Goal: Information Seeking & Learning: Learn about a topic

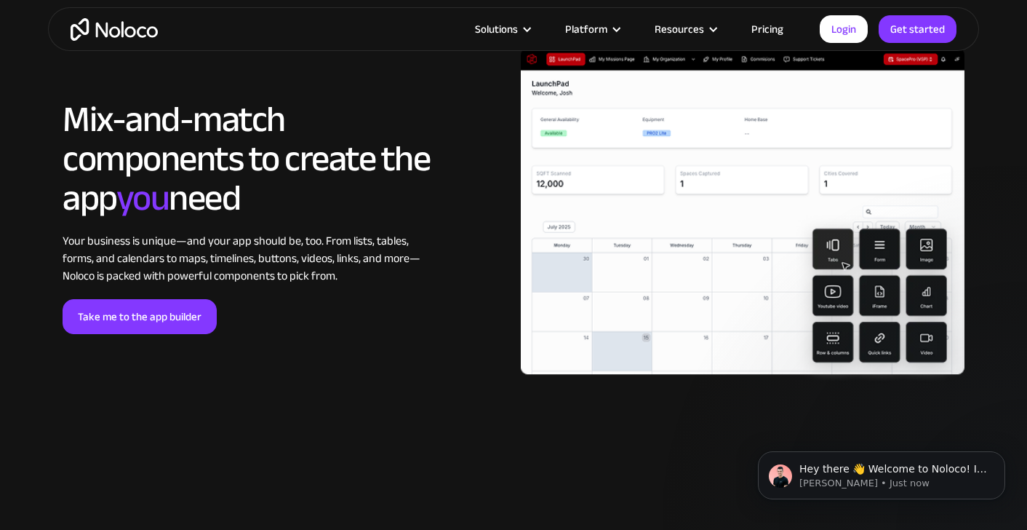
click at [765, 31] on link "Pricing" at bounding box center [767, 29] width 68 height 19
